Goal: Task Accomplishment & Management: Manage account settings

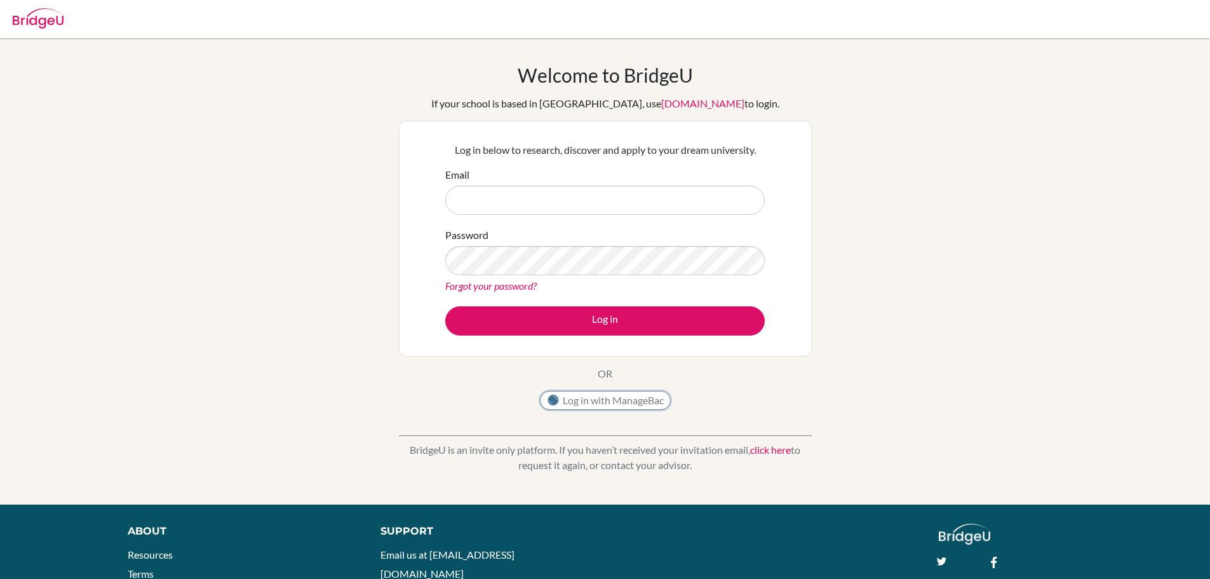
click at [603, 403] on button "Log in with ManageBac" at bounding box center [605, 400] width 131 height 19
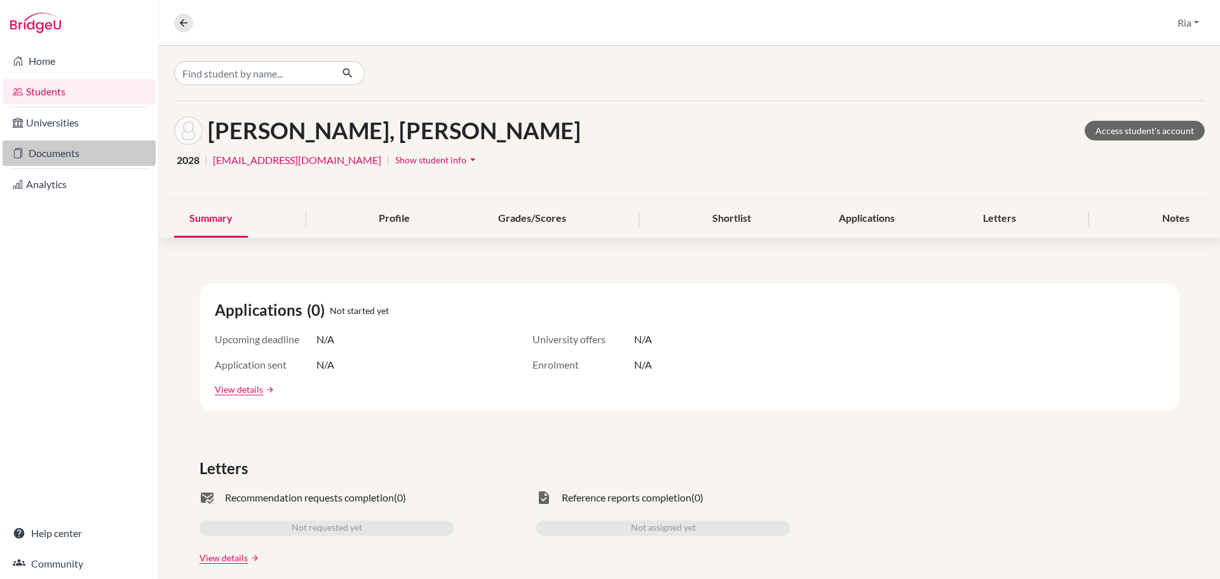
click at [49, 156] on link "Documents" at bounding box center [79, 152] width 153 height 25
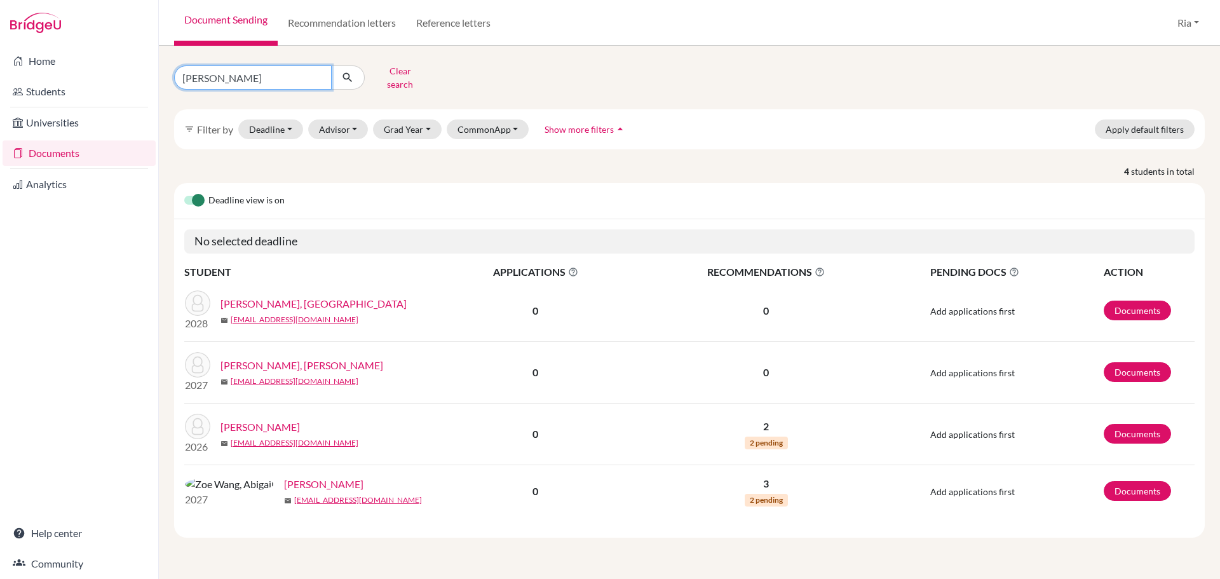
click at [318, 72] on input "abigail" at bounding box center [253, 77] width 158 height 24
type input "[PERSON_NAME]"
click button "submit" at bounding box center [348, 77] width 34 height 24
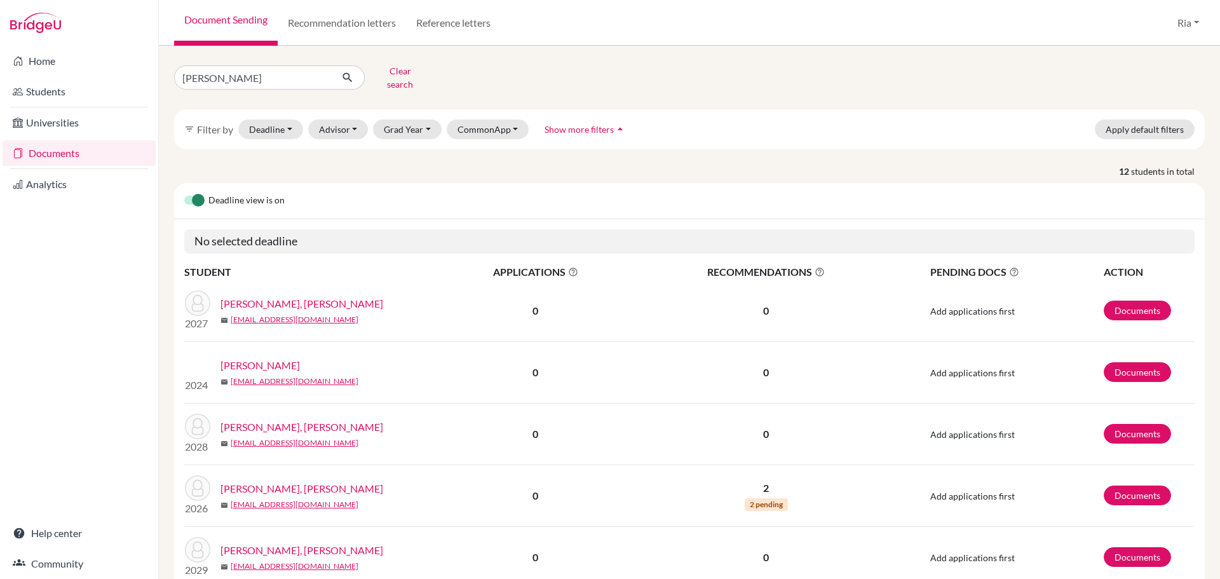
scroll to position [64, 0]
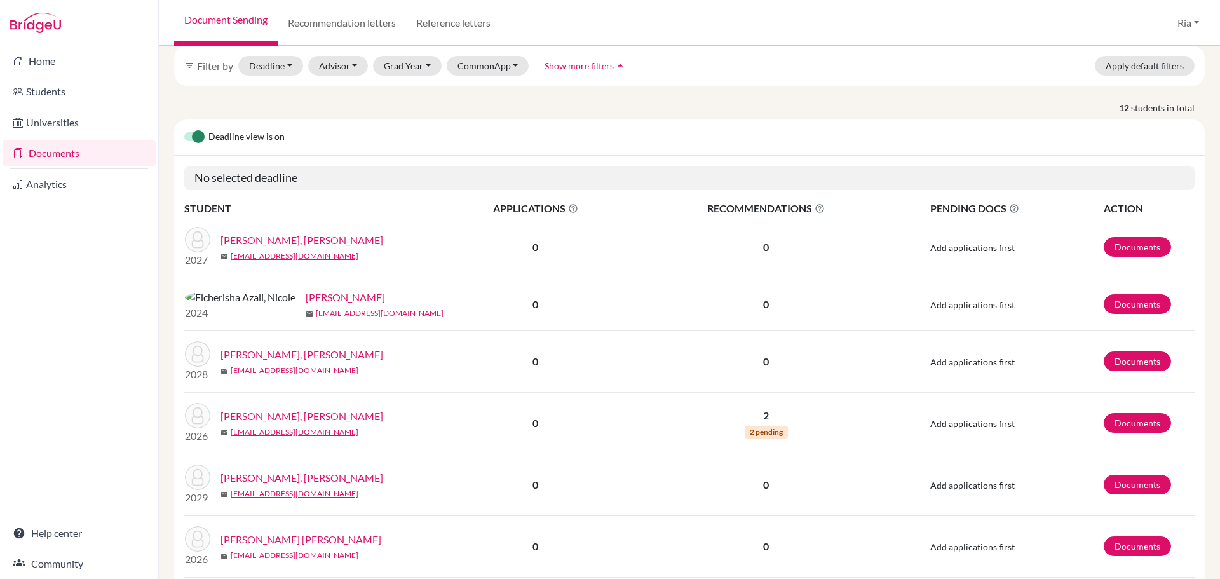
click at [334, 541] on link "[PERSON_NAME] [PERSON_NAME]" at bounding box center [300, 539] width 161 height 15
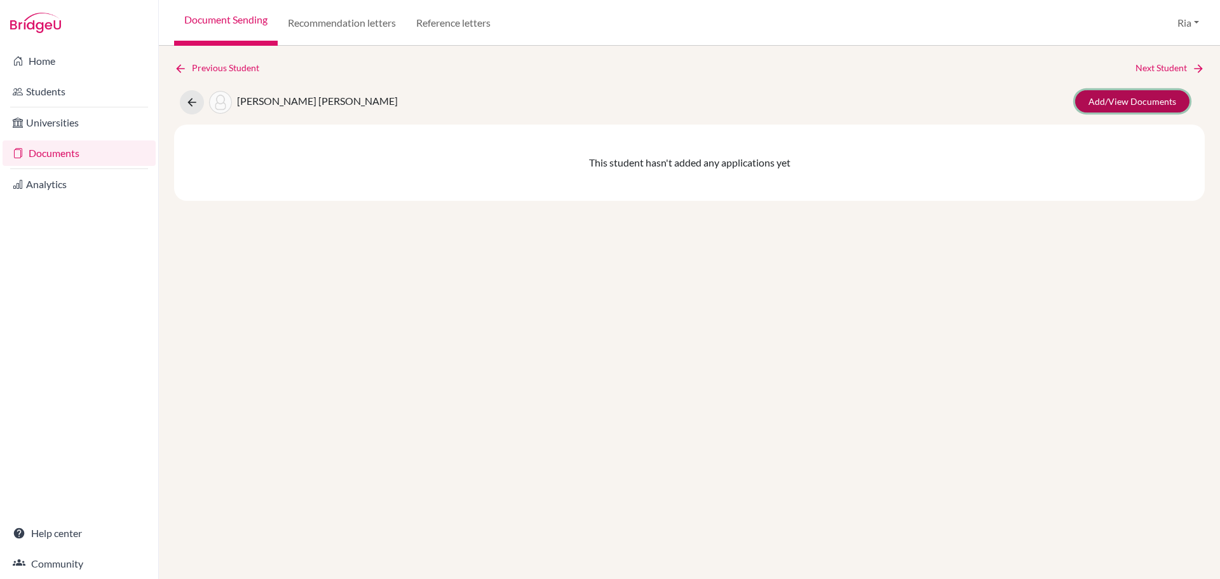
click at [1133, 97] on link "Add/View Documents" at bounding box center [1132, 101] width 114 height 22
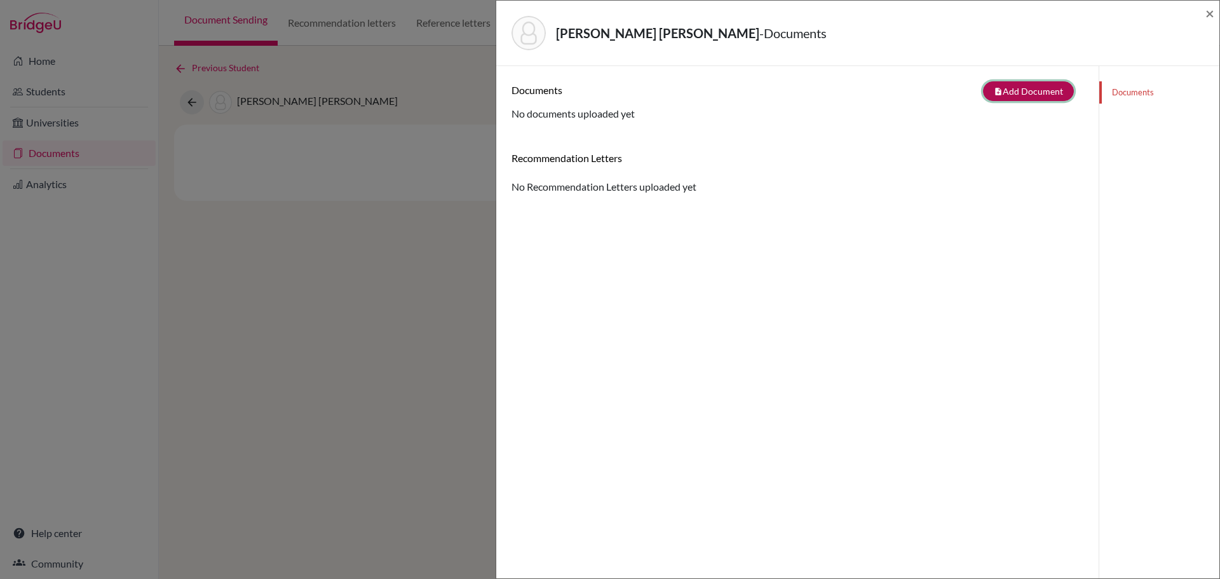
click at [1003, 93] on button "note_add Add Document" at bounding box center [1028, 91] width 91 height 20
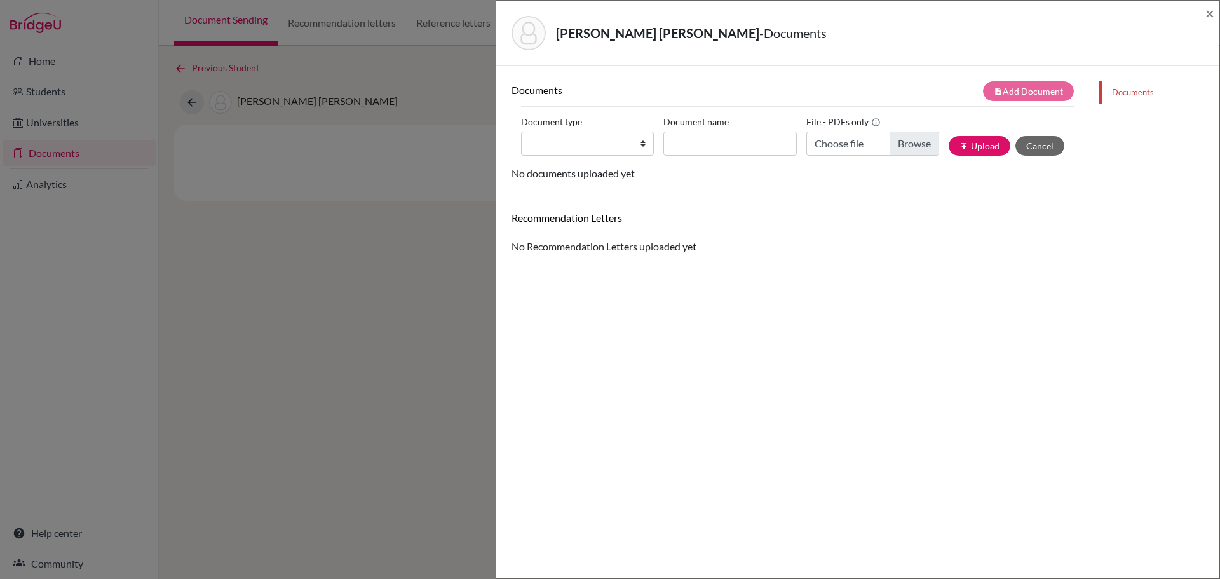
click at [300, 275] on div "Isabella Jolie Gunawan, Nicole - Documents × Documents note_add Add Document Do…" at bounding box center [610, 289] width 1220 height 579
click at [1211, 13] on span "×" at bounding box center [1209, 13] width 9 height 18
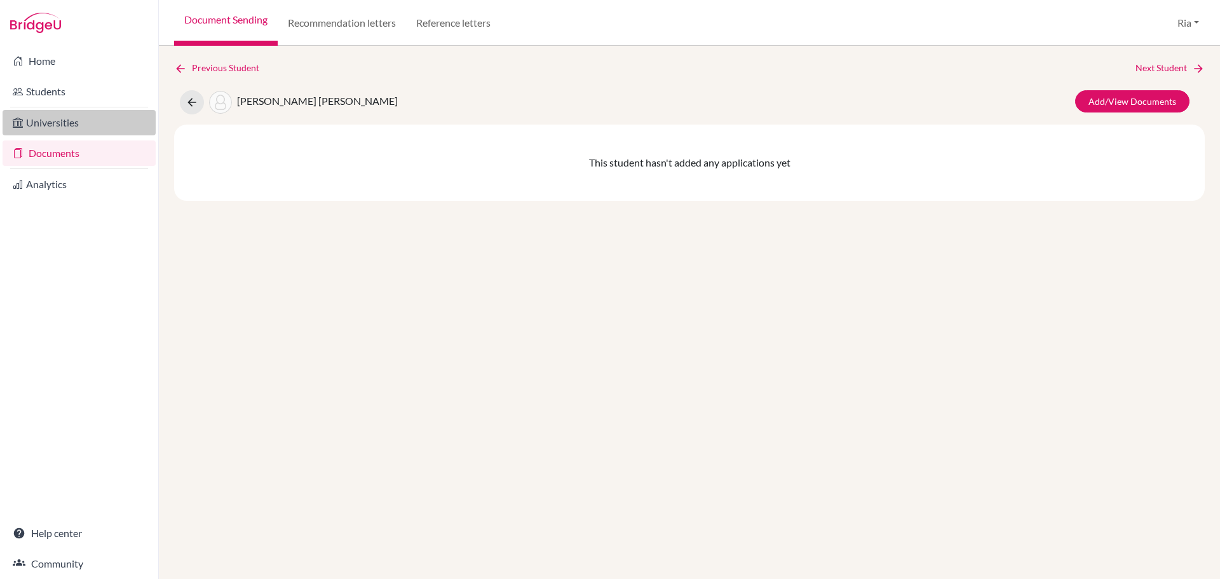
click at [37, 126] on link "Universities" at bounding box center [79, 122] width 153 height 25
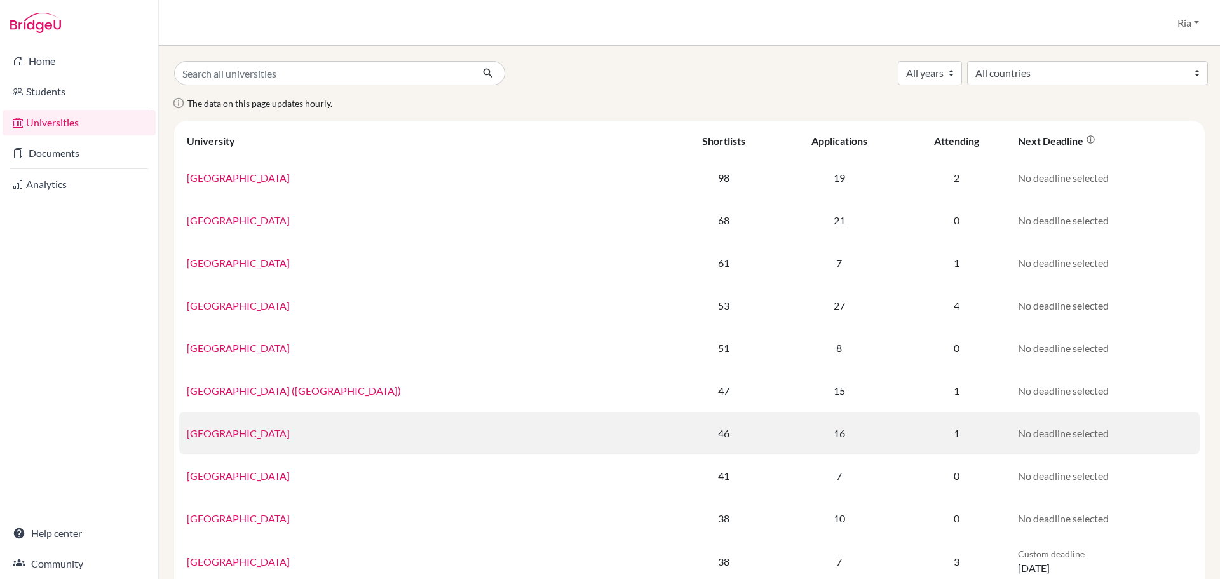
click at [259, 437] on link "University of Toronto" at bounding box center [238, 433] width 103 height 12
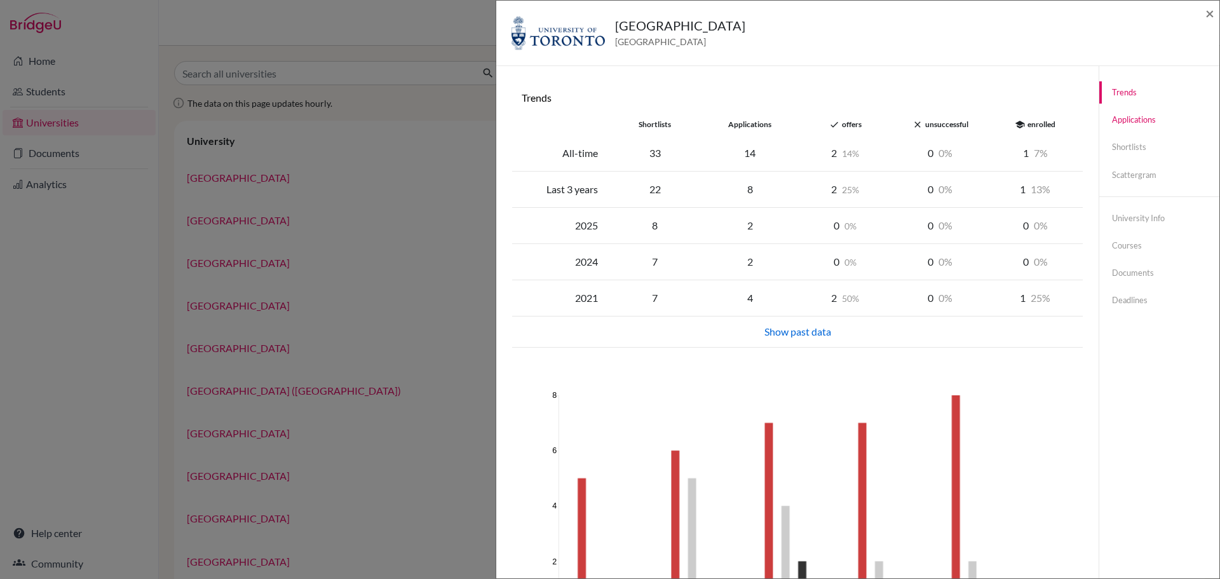
click at [1139, 119] on link "Applications" at bounding box center [1159, 120] width 120 height 22
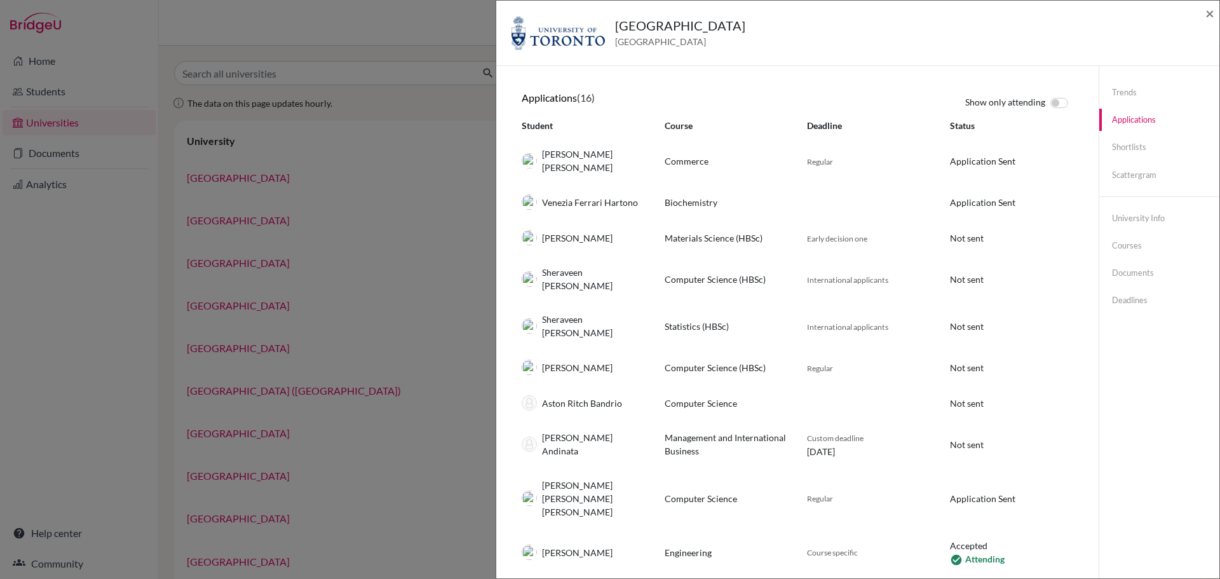
click at [348, 27] on div "University of Toronto Canada × Trends shortlists applications done offers close…" at bounding box center [610, 289] width 1220 height 579
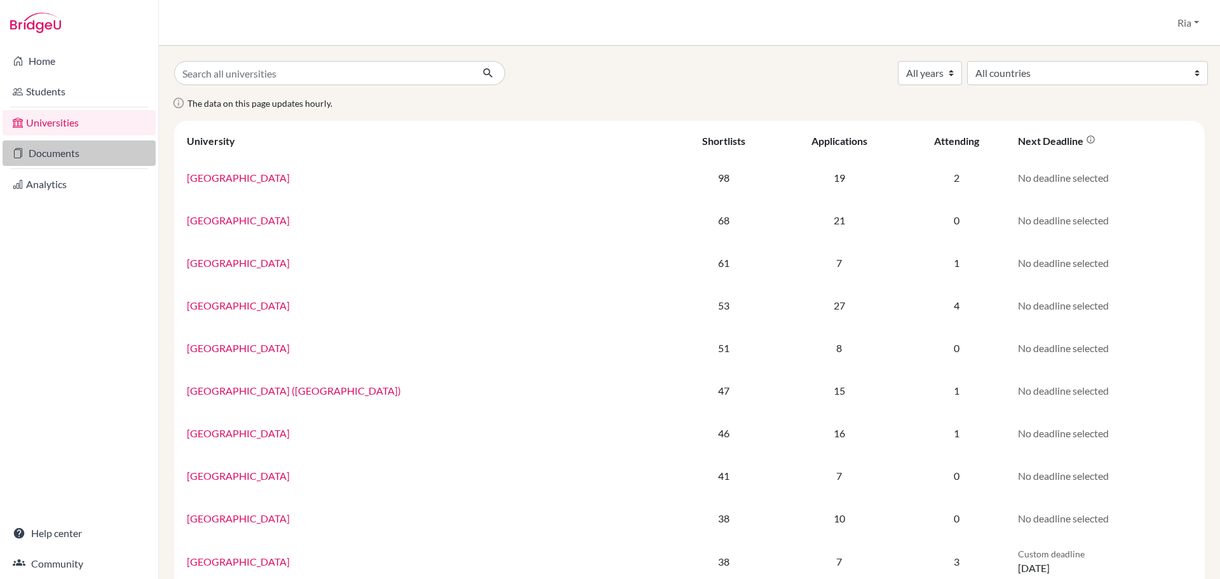
click at [51, 154] on link "Documents" at bounding box center [79, 152] width 153 height 25
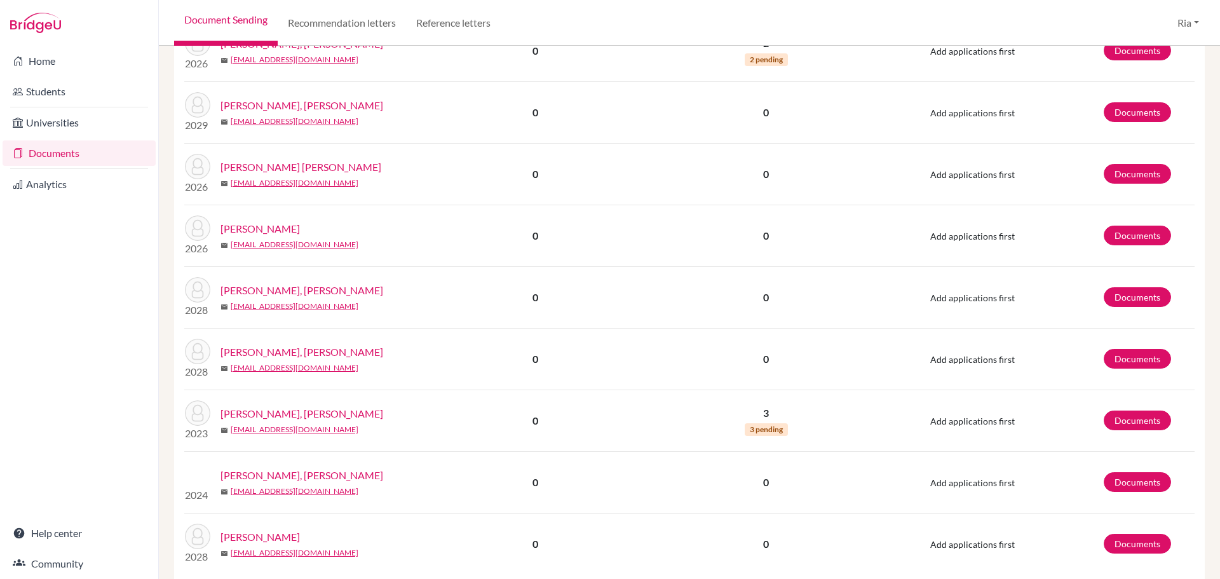
scroll to position [482, 0]
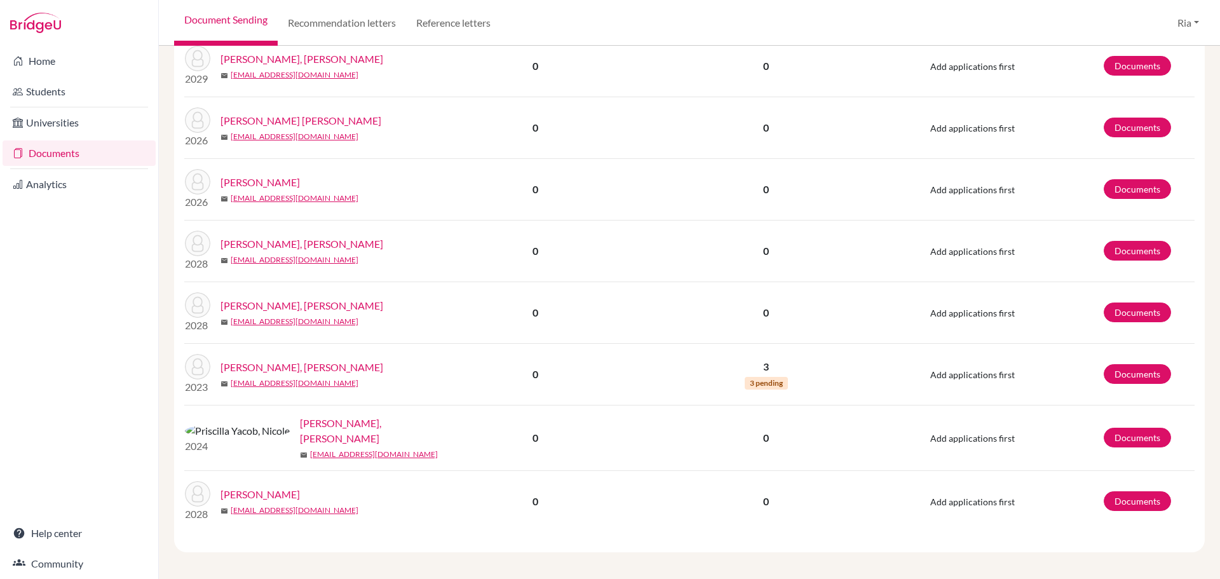
click at [312, 122] on link "[PERSON_NAME] [PERSON_NAME]" at bounding box center [300, 120] width 161 height 15
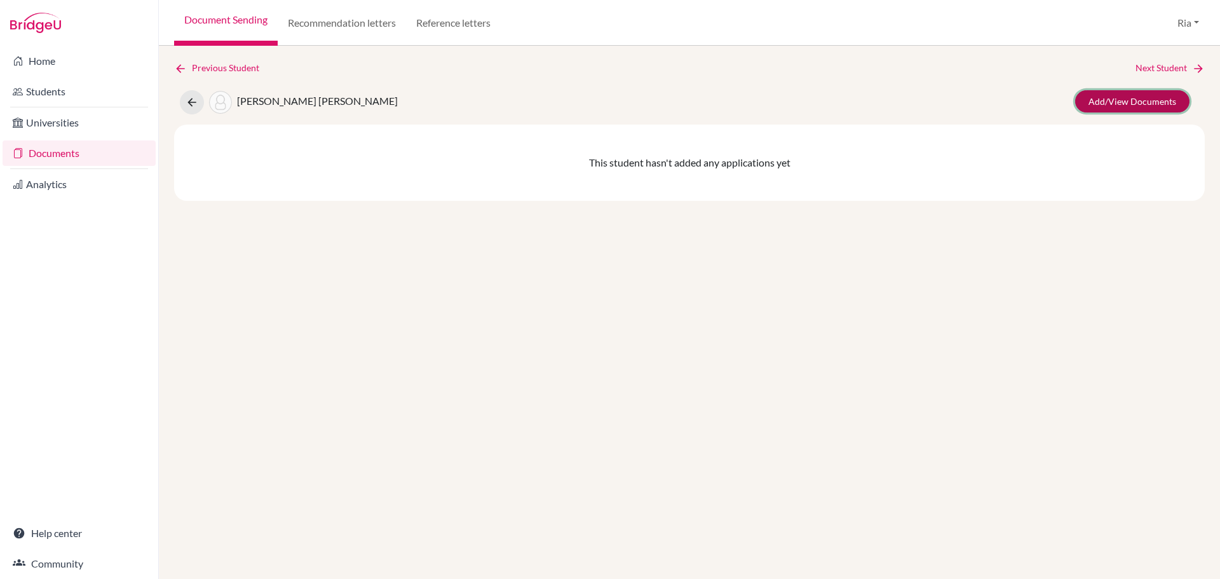
click at [1152, 98] on link "Add/View Documents" at bounding box center [1132, 101] width 114 height 22
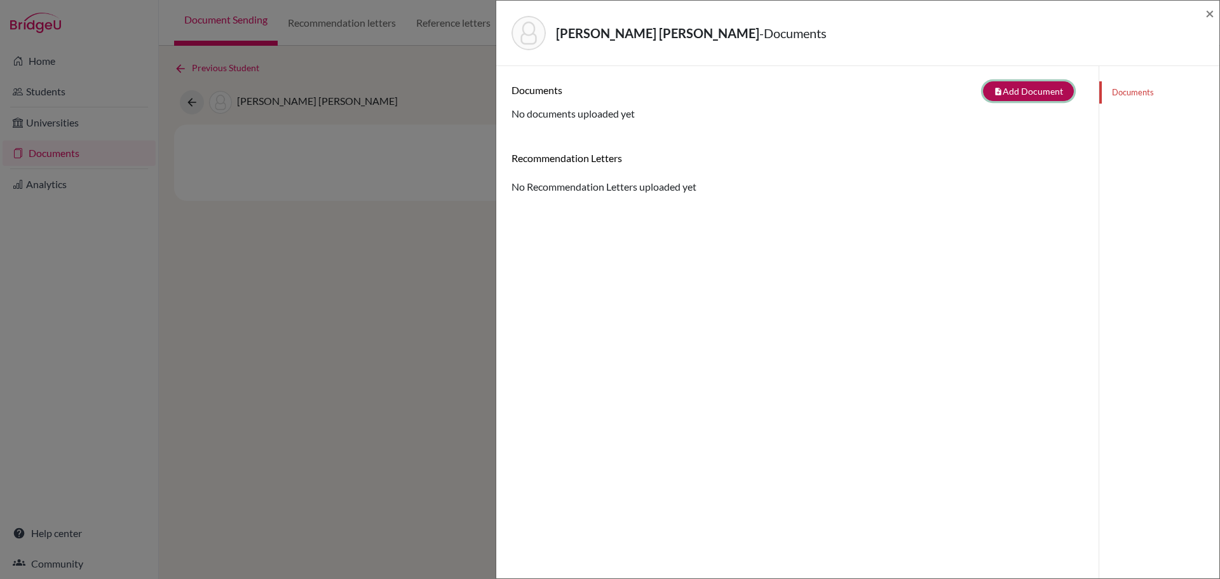
click at [1035, 98] on button "note_add Add Document" at bounding box center [1028, 91] width 91 height 20
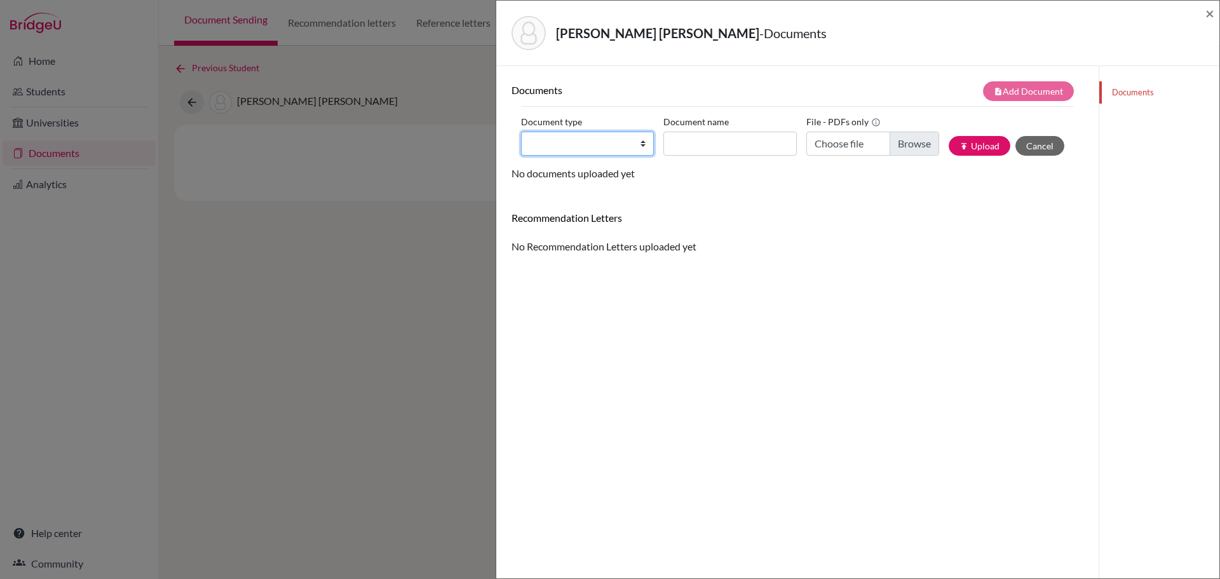
click at [640, 142] on select "Change explanation for Common App reports Counselor recommendation Internationa…" at bounding box center [587, 143] width 133 height 24
click at [1118, 94] on link "Documents" at bounding box center [1159, 92] width 120 height 22
click at [1121, 93] on link "Documents" at bounding box center [1159, 92] width 120 height 22
click at [1122, 93] on link "Documents" at bounding box center [1159, 92] width 120 height 22
click at [1210, 10] on span "×" at bounding box center [1209, 13] width 9 height 18
